Goal: Task Accomplishment & Management: Use online tool/utility

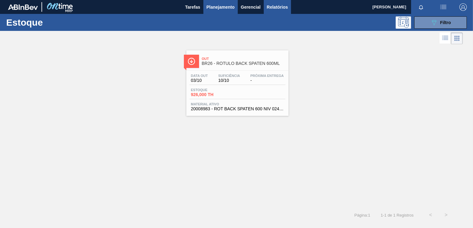
click at [277, 10] on span "Relatórios" at bounding box center [277, 6] width 21 height 7
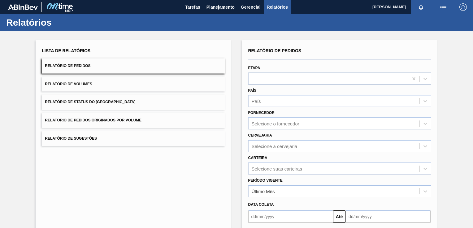
click at [269, 74] on div at bounding box center [339, 79] width 183 height 12
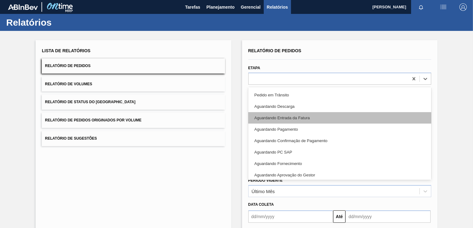
scroll to position [139, 0]
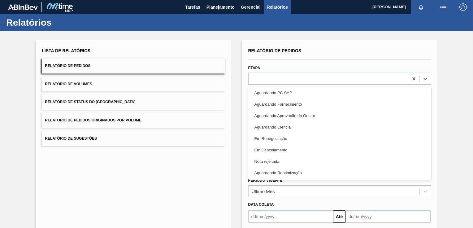
click at [459, 123] on div "Lista de Relatórios Relatório de Pedidos Relatório de Volumes Relatório de Stat…" at bounding box center [236, 159] width 473 height 256
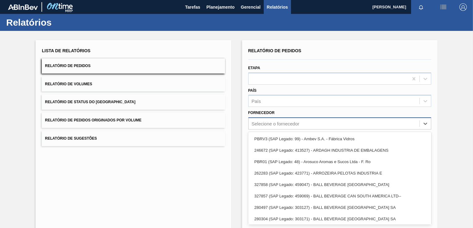
click at [276, 126] on div "Selecione o fornecedor" at bounding box center [334, 123] width 171 height 9
click at [276, 125] on div "Selecione o fornecedor" at bounding box center [276, 123] width 48 height 5
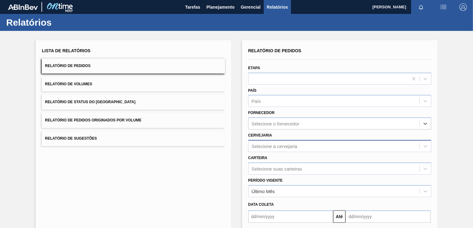
click at [271, 147] on div "Selecione a cervejaria" at bounding box center [275, 146] width 46 height 5
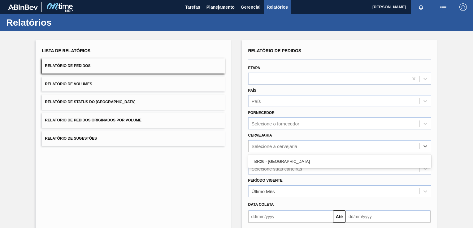
drag, startPoint x: 276, startPoint y: 157, endPoint x: 271, endPoint y: 165, distance: 9.4
click at [276, 158] on div "BR26 - [GEOGRAPHIC_DATA]" at bounding box center [339, 161] width 183 height 11
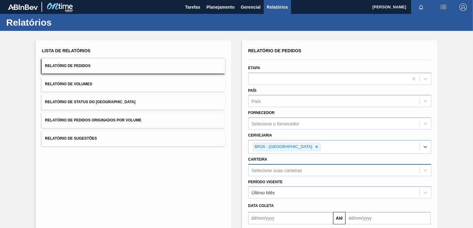
click at [265, 174] on div "Selecione suas carteiras" at bounding box center [339, 170] width 183 height 12
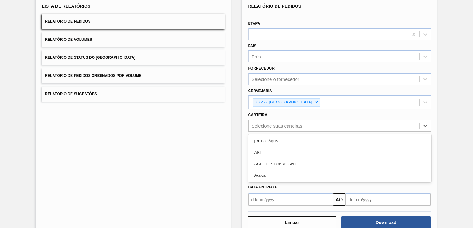
scroll to position [45, 0]
type input "cai"
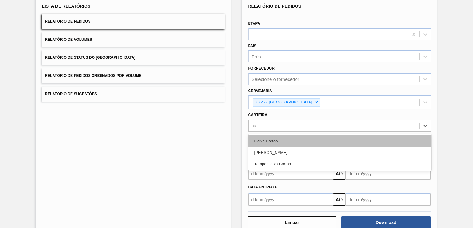
click at [286, 138] on div "Caixa Cartão" at bounding box center [339, 141] width 183 height 11
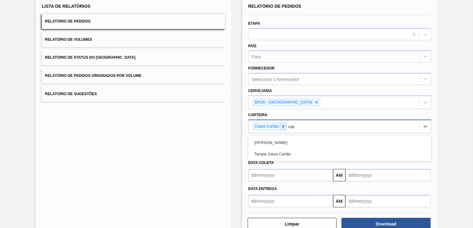
click at [285, 123] on div at bounding box center [283, 127] width 7 height 8
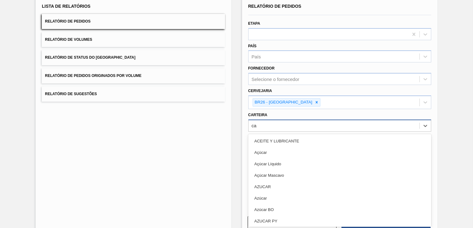
type input "c"
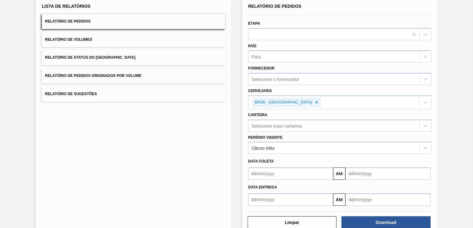
click at [453, 110] on div "Lista de Relatórios Relatório de Pedidos Relatório de Volumes Relatório de Stat…" at bounding box center [236, 114] width 473 height 257
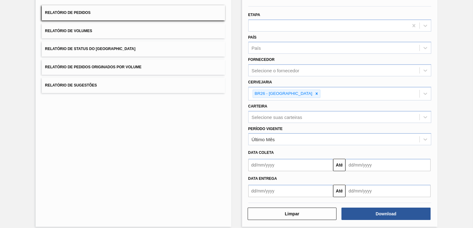
scroll to position [58, 0]
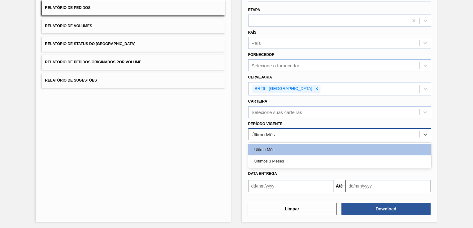
click at [313, 136] on div "Último Mês" at bounding box center [334, 134] width 171 height 9
click at [327, 136] on div "Último Mês" at bounding box center [334, 134] width 171 height 9
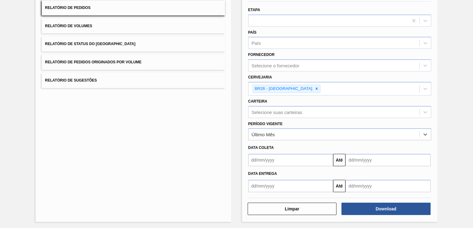
click at [362, 185] on input "text" at bounding box center [387, 186] width 85 height 12
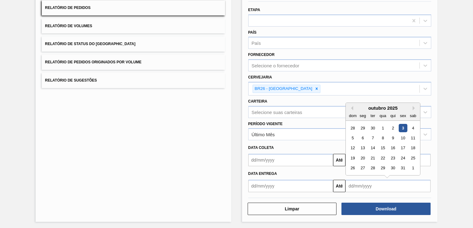
click at [417, 106] on div "outubro 2025" at bounding box center [383, 108] width 74 height 5
click at [416, 106] on button "Next Month" at bounding box center [415, 108] width 4 height 4
click at [354, 175] on div "30" at bounding box center [352, 178] width 8 height 8
type input "[DATE]"
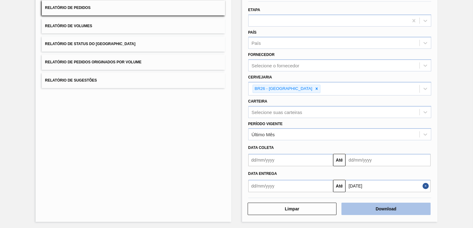
click at [365, 211] on button "Download" at bounding box center [385, 209] width 89 height 12
